Goal: Task Accomplishment & Management: Complete application form

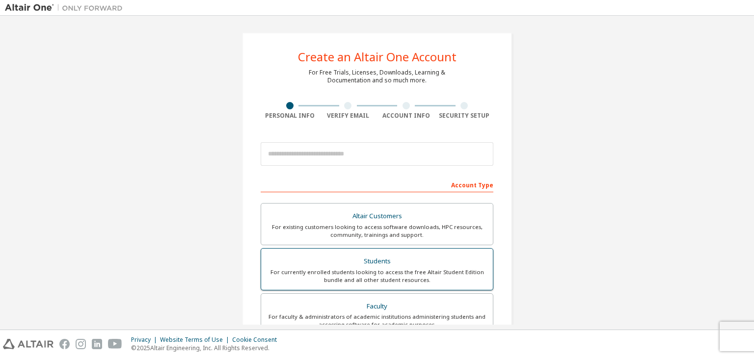
click at [365, 263] on div "Students" at bounding box center [377, 262] width 220 height 14
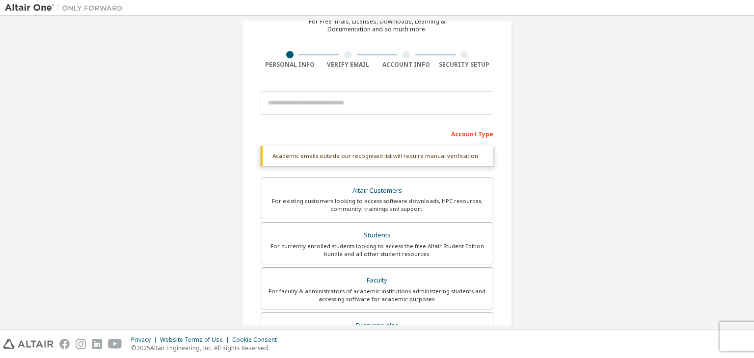
scroll to position [49, 0]
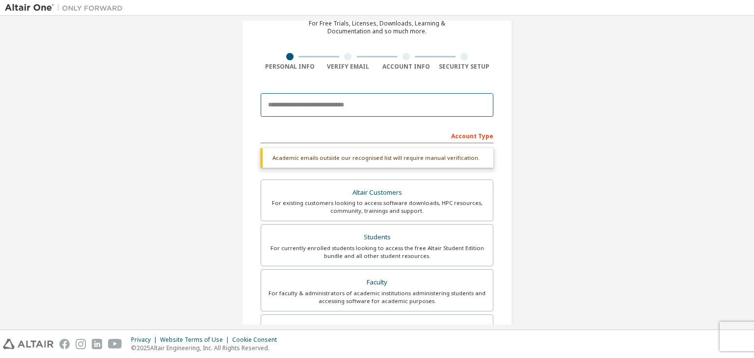
click at [294, 100] on input "email" at bounding box center [377, 105] width 233 height 24
type input "**********"
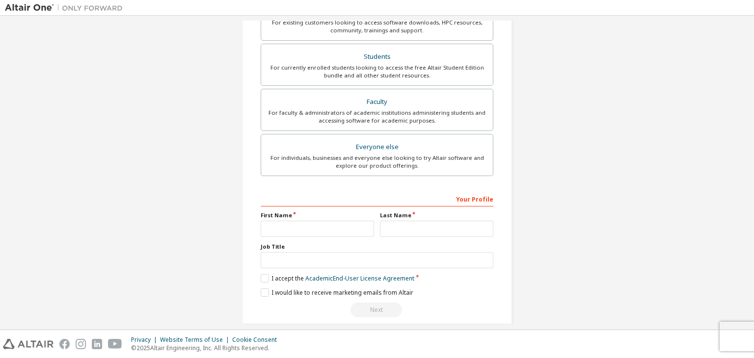
scroll to position [239, 0]
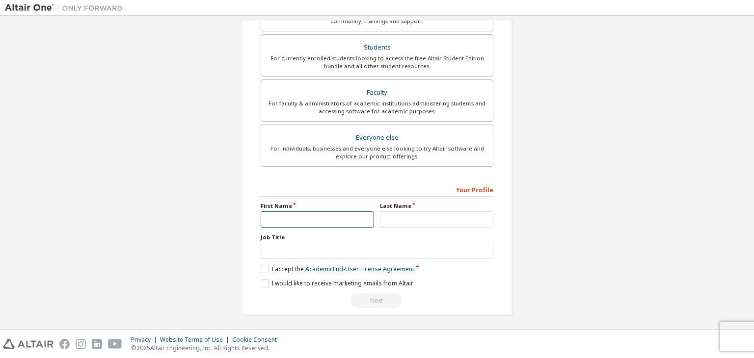
click at [308, 212] on input "text" at bounding box center [317, 220] width 113 height 16
type input "******"
click at [404, 219] on input "text" at bounding box center [436, 220] width 113 height 16
type input "*****"
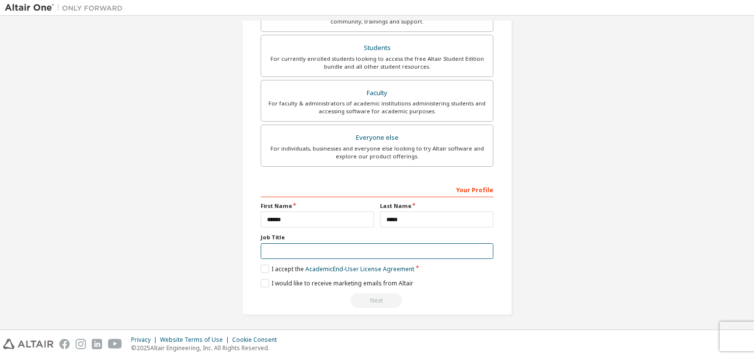
click at [308, 249] on input "text" at bounding box center [377, 251] width 233 height 16
type input "*******"
click at [267, 266] on label "I accept the Academic End-User License Agreement" at bounding box center [338, 269] width 154 height 8
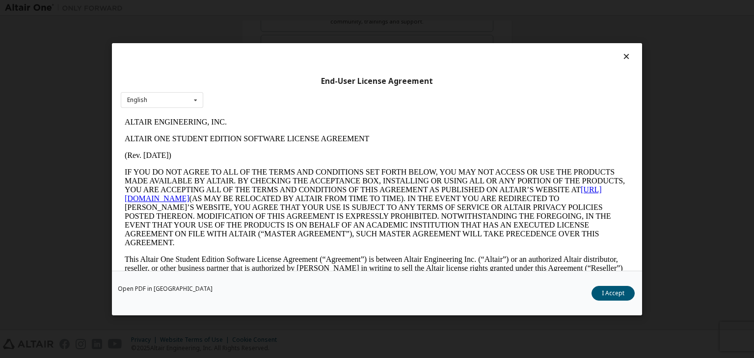
scroll to position [0, 0]
click at [615, 284] on div "Open PDF in New Tab I Accept" at bounding box center [377, 293] width 530 height 45
click at [602, 295] on button "I Accept" at bounding box center [613, 293] width 43 height 15
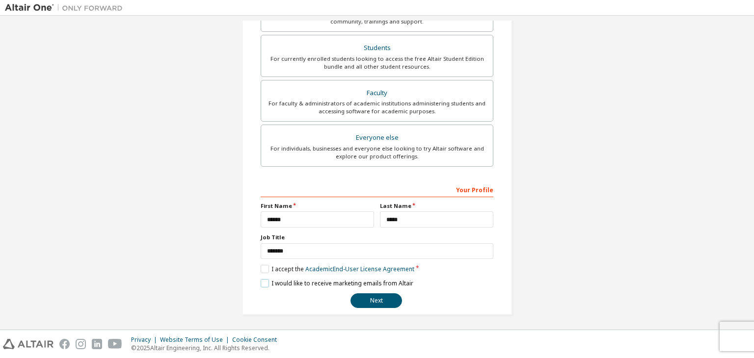
click at [261, 281] on label "I would like to receive marketing emails from Altair" at bounding box center [337, 283] width 153 height 8
click at [391, 296] on button "Next" at bounding box center [376, 301] width 52 height 15
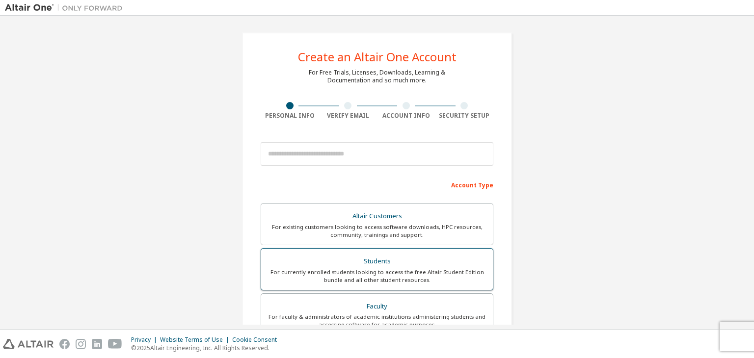
click at [386, 260] on div "Students" at bounding box center [377, 262] width 220 height 14
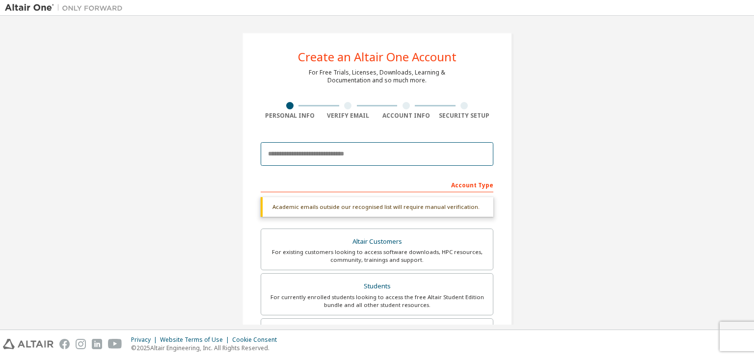
click at [330, 157] on input "email" at bounding box center [377, 154] width 233 height 24
type input "**********"
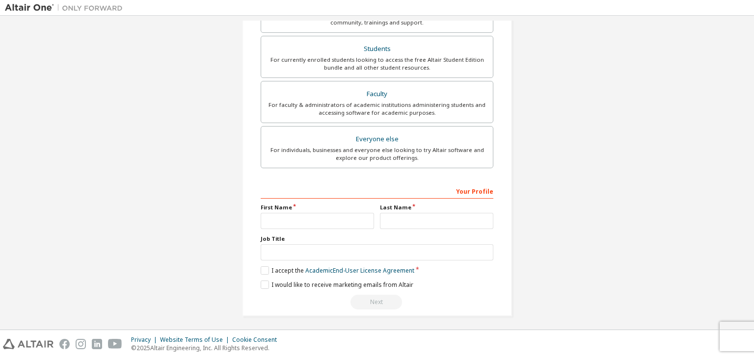
scroll to position [239, 0]
click at [313, 214] on input "text" at bounding box center [317, 220] width 113 height 16
click at [390, 224] on input "text" at bounding box center [436, 220] width 113 height 16
click at [346, 252] on input "text" at bounding box center [377, 251] width 233 height 16
click at [412, 200] on div "Your Profile First Name Last Name Job Title Please provide State/Province to he…" at bounding box center [377, 245] width 233 height 127
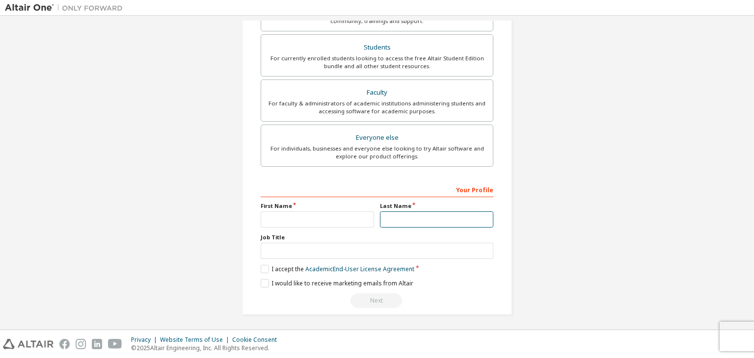
click at [404, 216] on input "text" at bounding box center [436, 220] width 113 height 16
click at [313, 225] on input "text" at bounding box center [317, 220] width 113 height 16
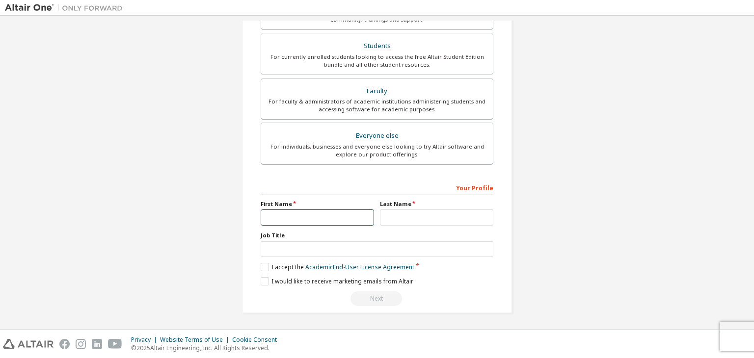
scroll to position [214, 0]
type input "******"
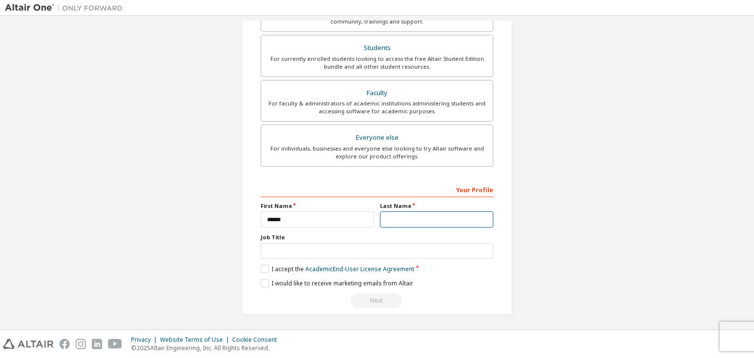
click at [399, 215] on input "text" at bounding box center [436, 220] width 113 height 16
click at [348, 240] on div "Job Title" at bounding box center [377, 247] width 233 height 26
click at [403, 215] on input "text" at bounding box center [436, 220] width 113 height 16
type input "*****"
click at [450, 237] on label "Job Title" at bounding box center [377, 238] width 233 height 8
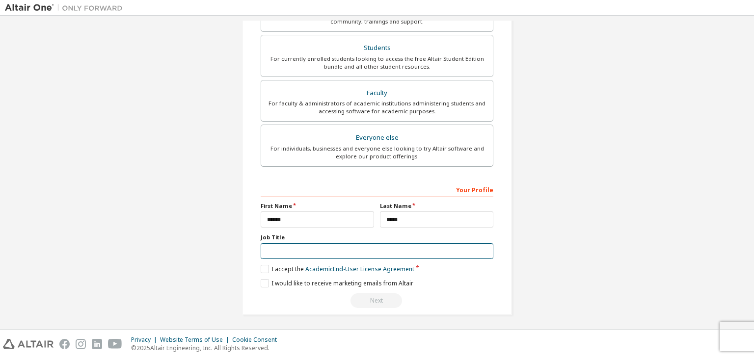
click at [381, 245] on input "text" at bounding box center [377, 251] width 233 height 16
type input "*******"
click at [254, 267] on div "**********" at bounding box center [377, 67] width 270 height 496
click at [261, 267] on label "I accept the Academic End-User License Agreement" at bounding box center [338, 269] width 154 height 8
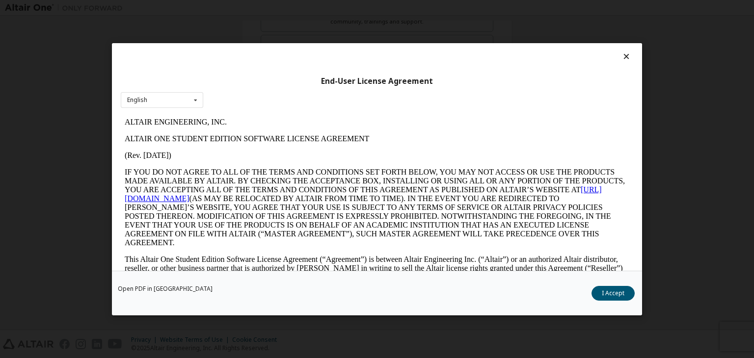
scroll to position [0, 0]
click at [613, 293] on button "I Accept" at bounding box center [613, 293] width 43 height 15
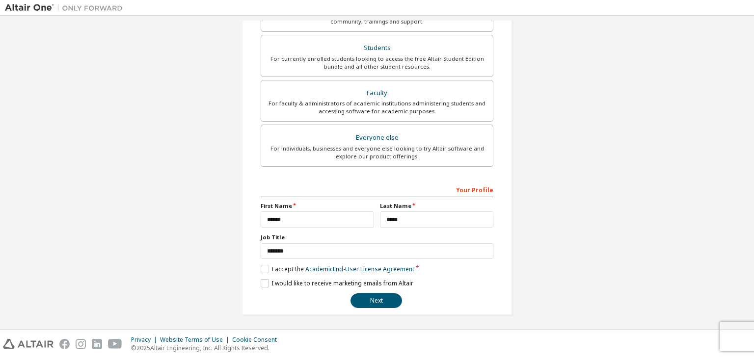
click at [270, 281] on label "I would like to receive marketing emails from Altair" at bounding box center [337, 283] width 153 height 8
click at [380, 301] on button "Next" at bounding box center [376, 301] width 52 height 15
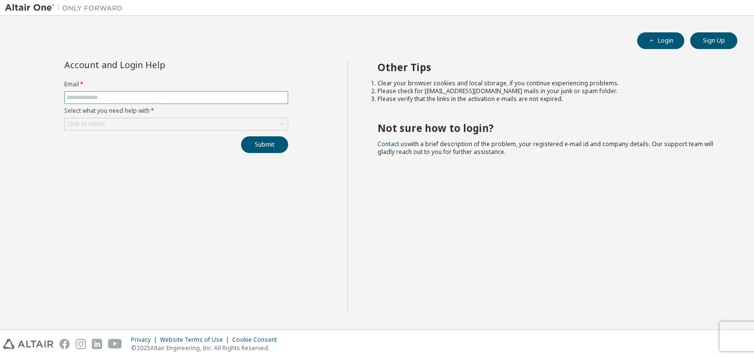
click at [140, 97] on input "text" at bounding box center [176, 98] width 219 height 8
type input "**********"
click at [118, 125] on div "Click to select" at bounding box center [176, 124] width 223 height 12
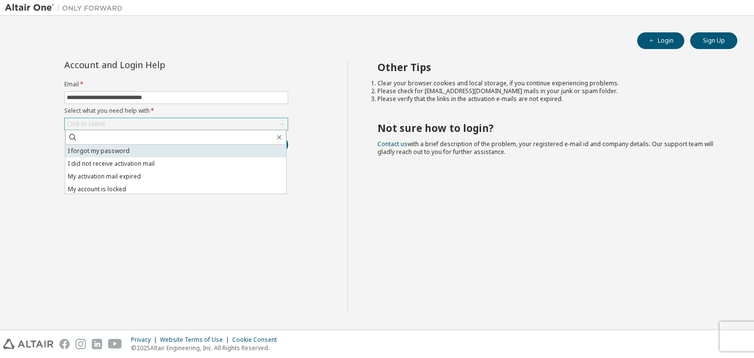
click at [119, 150] on li "I forgot my password" at bounding box center [175, 151] width 221 height 13
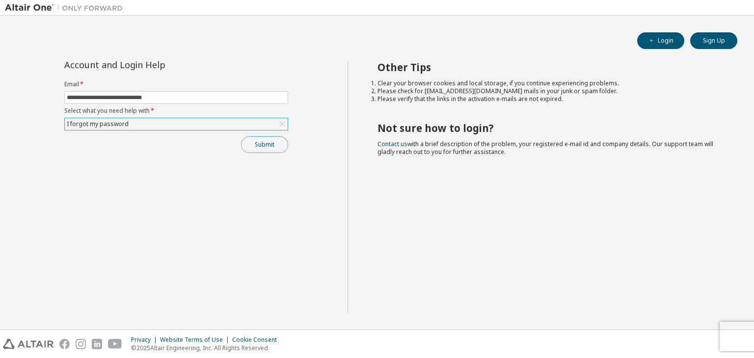
click at [254, 148] on button "Submit" at bounding box center [264, 144] width 47 height 17
click at [250, 144] on button "Submit" at bounding box center [264, 144] width 47 height 17
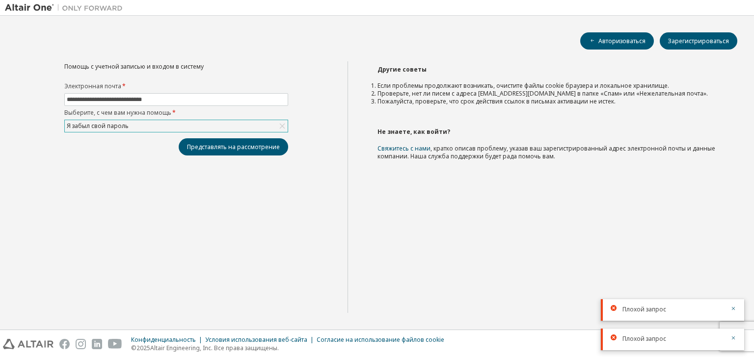
click at [151, 125] on div "Я забыл свой пароль" at bounding box center [176, 126] width 223 height 12
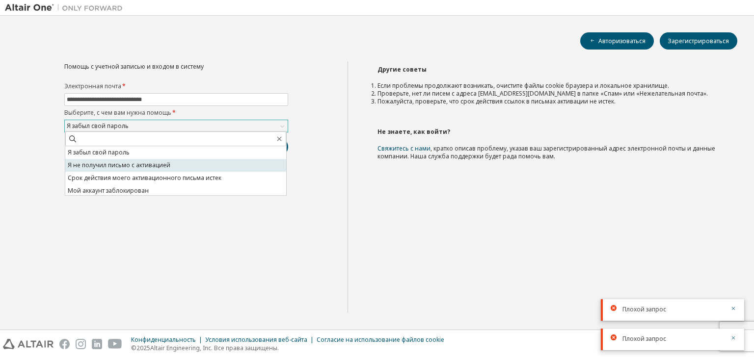
click at [124, 167] on font "Я не получил письмо с активацией" at bounding box center [119, 165] width 103 height 8
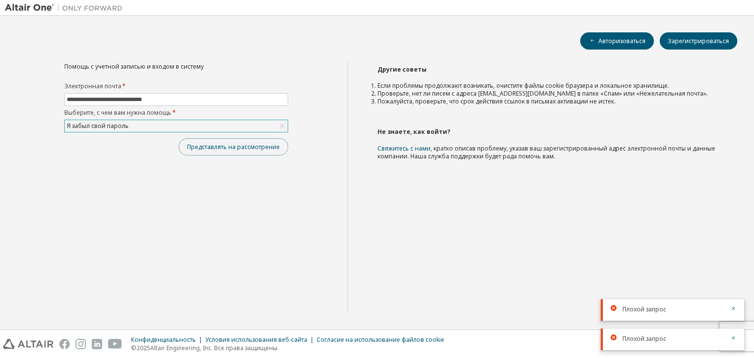
click at [258, 138] on button "Представлять на рассмотрение" at bounding box center [233, 146] width 109 height 17
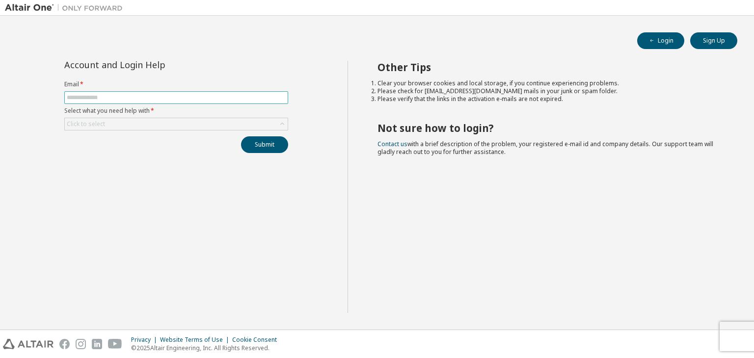
click at [97, 99] on input "text" at bounding box center [176, 98] width 219 height 8
type input "**********"
click at [111, 118] on div "Click to select" at bounding box center [176, 124] width 223 height 12
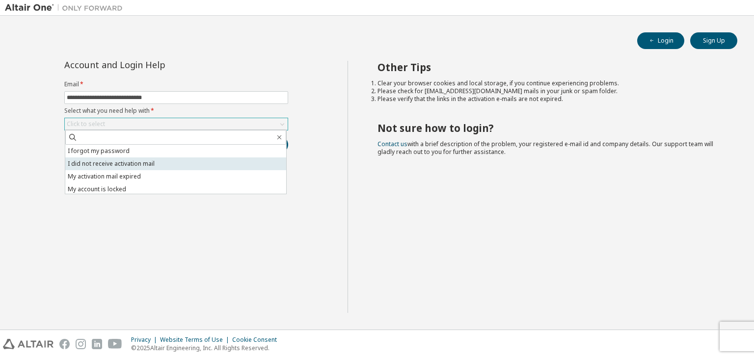
click at [101, 162] on li "I did not receive activation mail" at bounding box center [175, 164] width 221 height 13
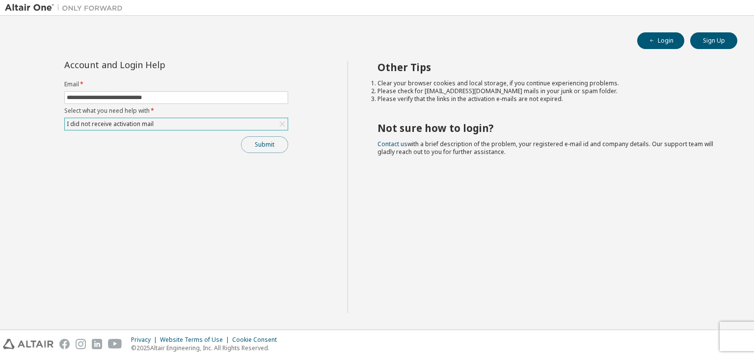
click at [255, 144] on button "Submit" at bounding box center [264, 144] width 47 height 17
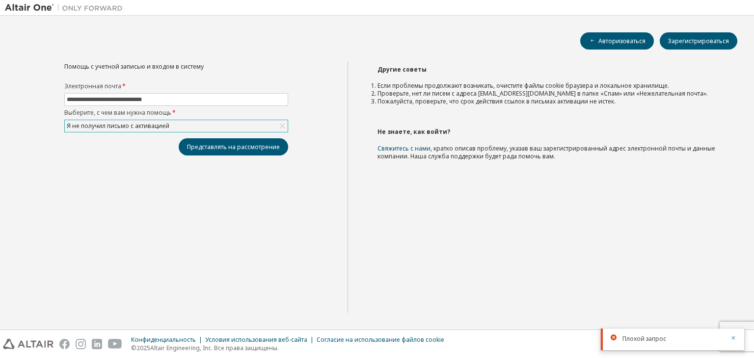
click at [182, 124] on div "Я не получил письмо с активацией" at bounding box center [176, 126] width 223 height 12
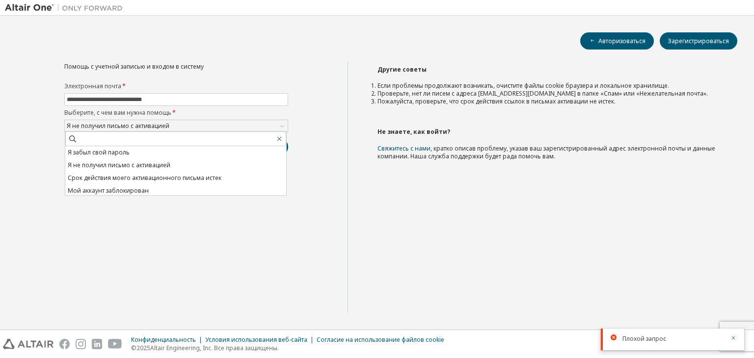
click at [88, 167] on font "Я не получил письмо с активацией" at bounding box center [119, 165] width 103 height 8
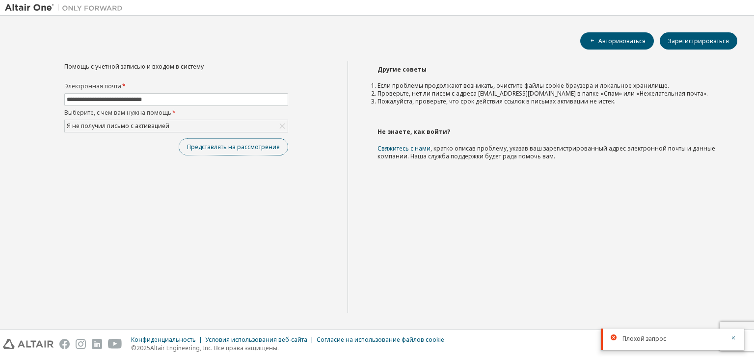
click at [248, 150] on font "Представлять на рассмотрение" at bounding box center [233, 147] width 93 height 8
